Goal: Information Seeking & Learning: Learn about a topic

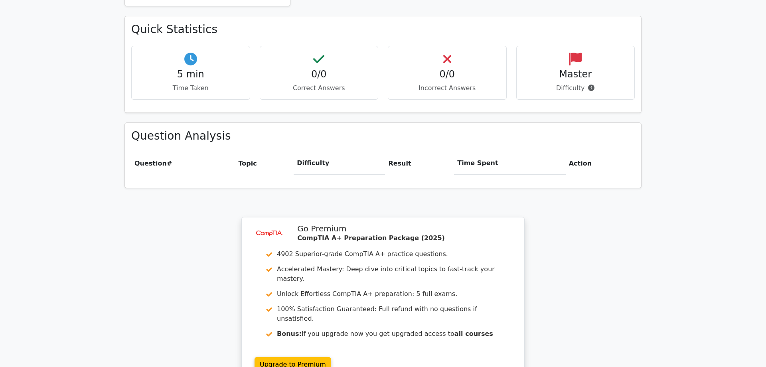
scroll to position [551, 0]
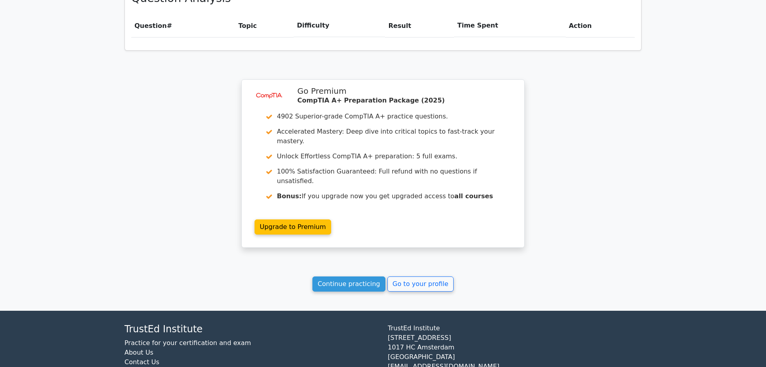
click at [341, 277] on link "Continue practicing" at bounding box center [348, 284] width 73 height 15
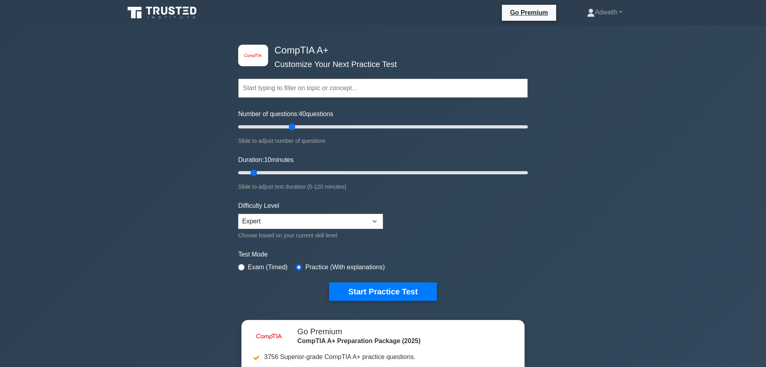
drag, startPoint x: 251, startPoint y: 126, endPoint x: 277, endPoint y: 156, distance: 39.9
type input "40"
click at [294, 132] on input "Number of questions: 40 questions" at bounding box center [383, 127] width 290 height 10
drag, startPoint x: 252, startPoint y: 172, endPoint x: 653, endPoint y: 227, distance: 405.2
type input "120"
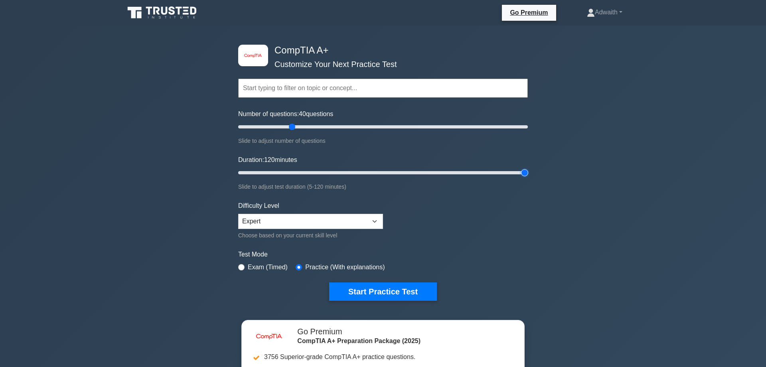
click at [528, 178] on input "Duration: 120 minutes" at bounding box center [383, 173] width 290 height 10
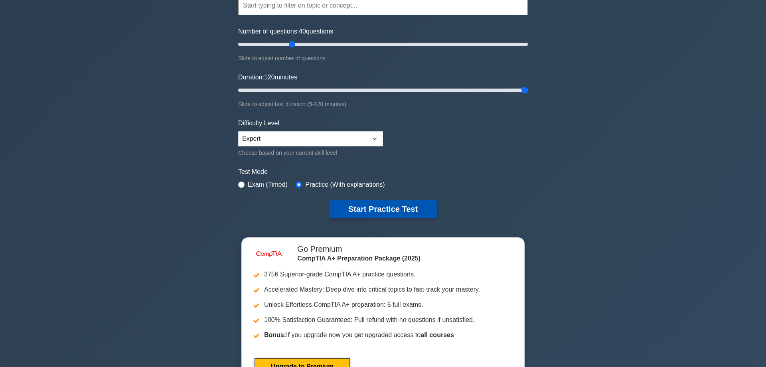
click at [396, 205] on button "Start Practice Test" at bounding box center [383, 209] width 108 height 18
